Goal: Obtain resource: Download file/media

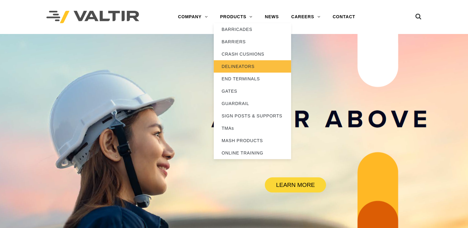
click at [241, 66] on link "DELINEATORS" at bounding box center [252, 66] width 77 height 12
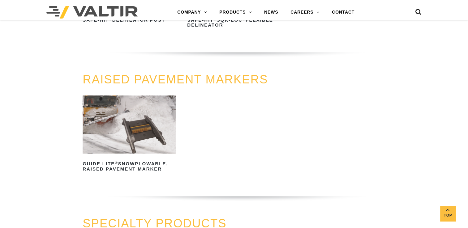
scroll to position [301, 0]
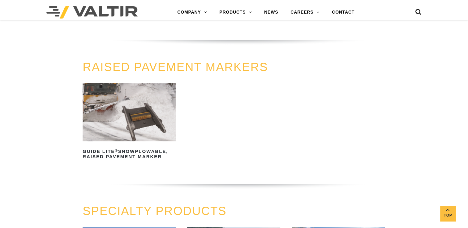
click at [136, 110] on img at bounding box center [129, 112] width 93 height 58
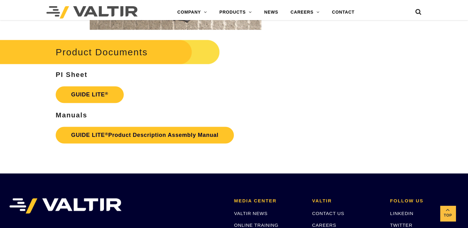
scroll to position [1031, 0]
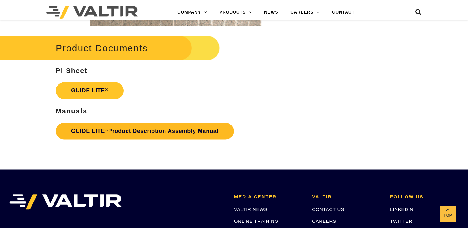
click at [133, 129] on link "GUIDE LITE ® Product Description Assembly Manual" at bounding box center [145, 131] width 178 height 17
